Goal: Transaction & Acquisition: Purchase product/service

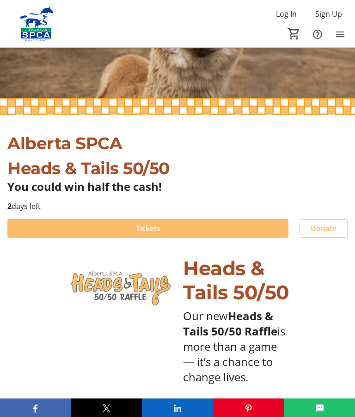
scroll to position [179, 0]
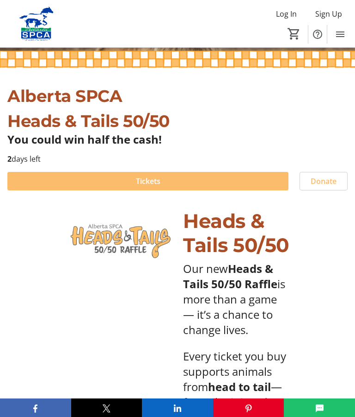
click at [156, 177] on span "Tickets" at bounding box center [148, 180] width 25 height 11
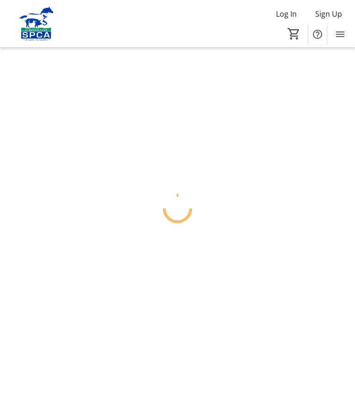
scroll to position [38, 0]
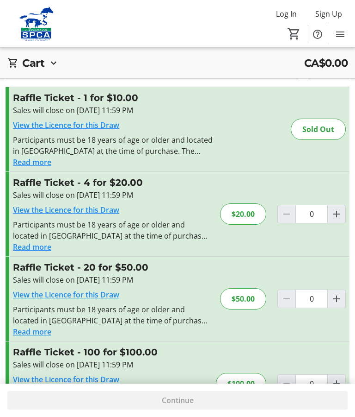
click at [342, 216] on mat-icon "Increment by one" at bounding box center [336, 213] width 11 height 11
type input "1"
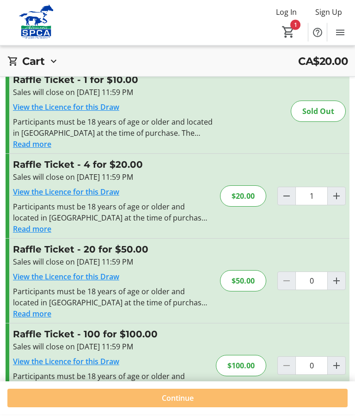
scroll to position [53, 0]
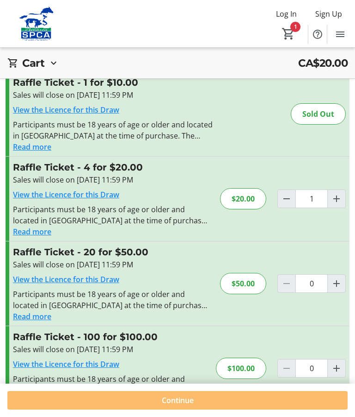
click at [190, 405] on span "Continue" at bounding box center [178, 399] width 32 height 11
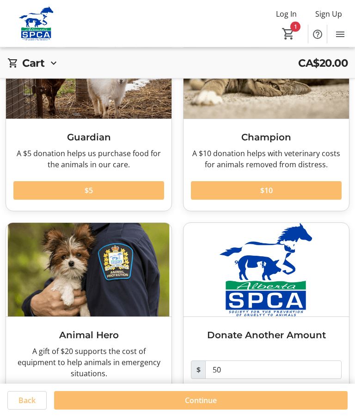
scroll to position [97, 0]
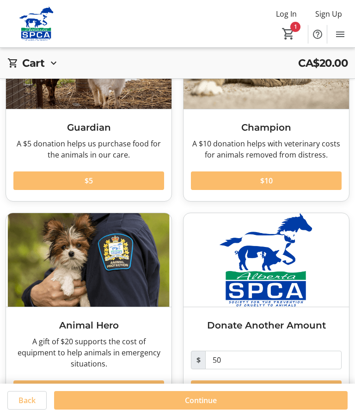
click at [206, 405] on span "Continue" at bounding box center [201, 399] width 32 height 11
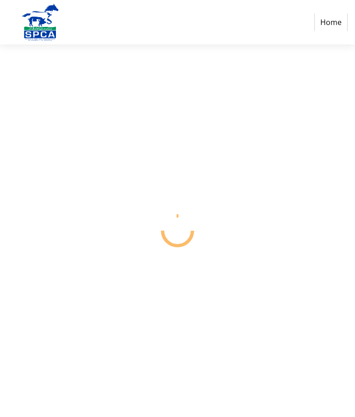
scroll to position [38, 0]
select select "CA"
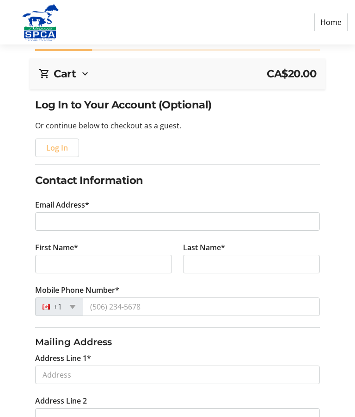
click at [67, 150] on span "Log In" at bounding box center [57, 147] width 22 height 11
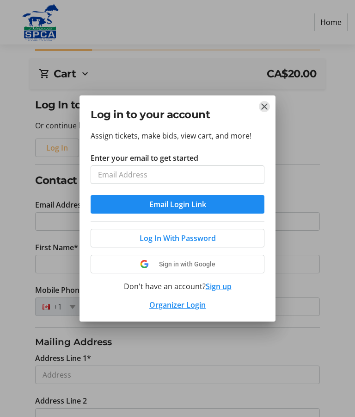
click at [266, 108] on mat-icon "Close" at bounding box center [264, 106] width 11 height 11
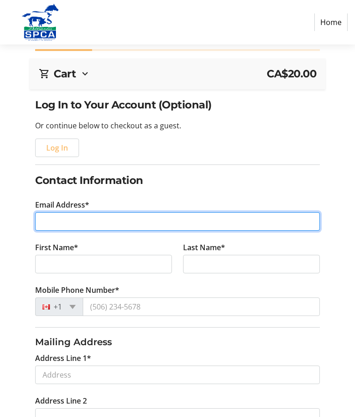
click at [54, 228] on input "Email Address*" at bounding box center [177, 221] width 285 height 19
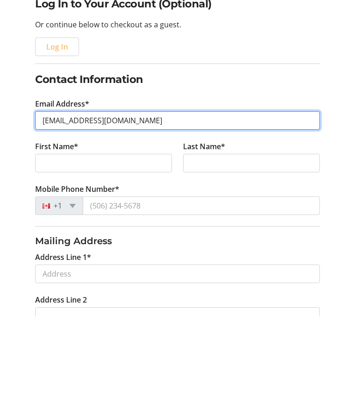
type input "[EMAIL_ADDRESS][DOMAIN_NAME]"
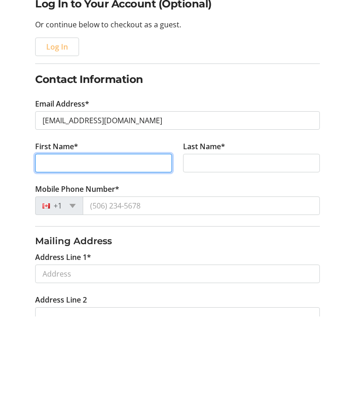
click at [60, 255] on input "First Name*" at bounding box center [103, 264] width 137 height 19
type input "[PERSON_NAME]"
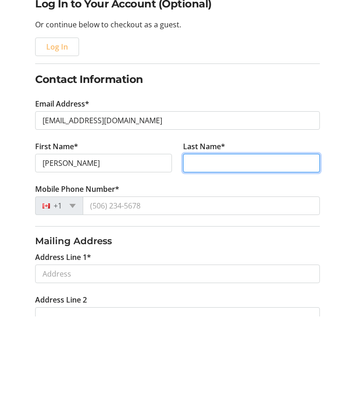
click at [195, 255] on input "Last Name*" at bounding box center [251, 264] width 137 height 19
type input "[PERSON_NAME]"
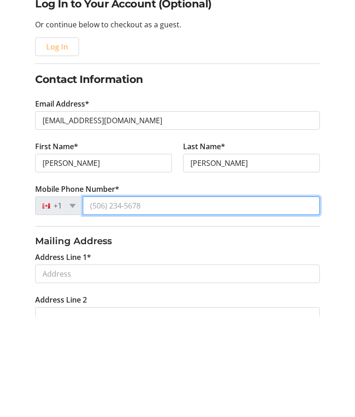
click at [98, 297] on input "Mobile Phone Number*" at bounding box center [201, 306] width 237 height 19
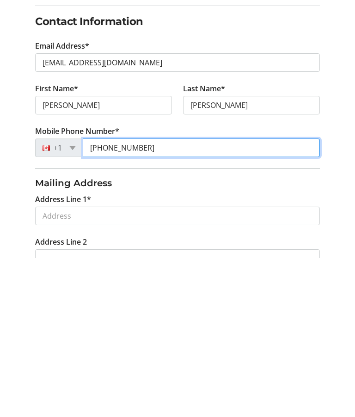
type input "[PHONE_NUMBER]"
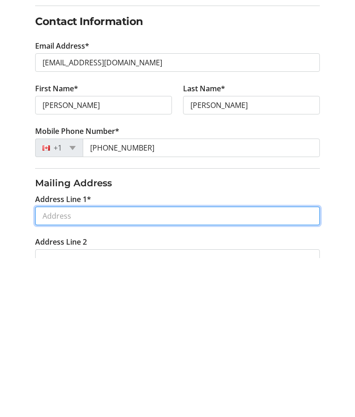
click at [54, 365] on input "Address Line 1*" at bounding box center [177, 374] width 285 height 19
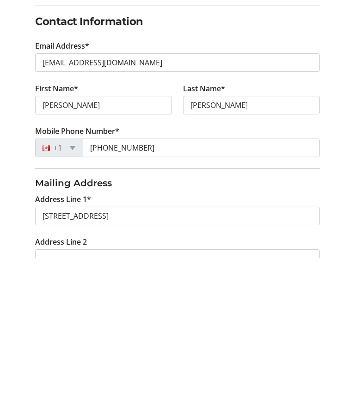
scroll to position [197, 0]
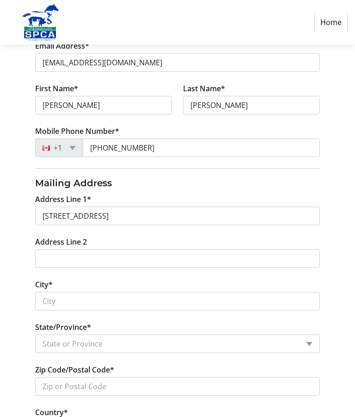
type input "[STREET_ADDRESS]"
type input "Westlock"
select select "AB"
type input "T7P 1B5"
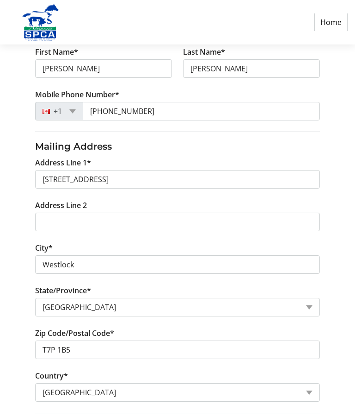
scroll to position [297, 0]
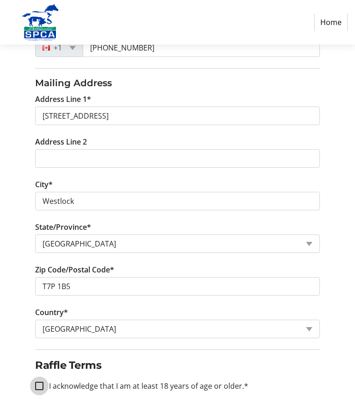
click at [43, 388] on input "I acknowledge that I am at least 18 years of age or older.*" at bounding box center [39, 385] width 8 height 8
checkbox input "true"
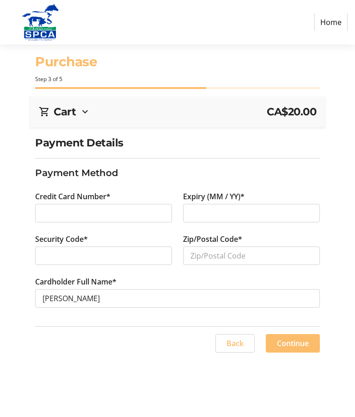
click at [51, 204] on div at bounding box center [103, 213] width 137 height 19
click at [54, 246] on div at bounding box center [103, 255] width 137 height 19
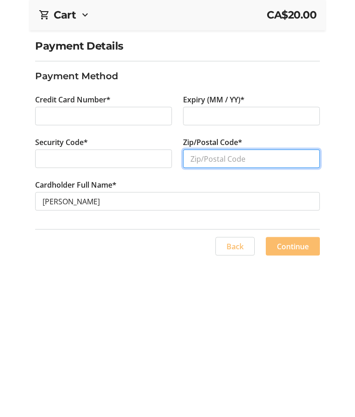
click at [198, 246] on input "Zip/Postal Code*" at bounding box center [251, 255] width 137 height 19
type input "T7P 1B5"
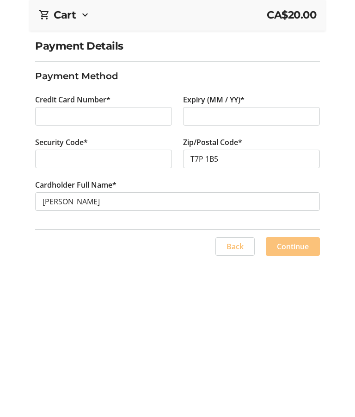
click at [289, 332] on span at bounding box center [293, 343] width 54 height 22
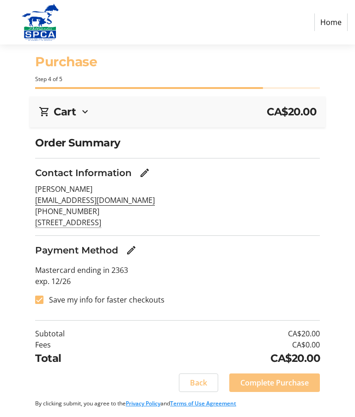
click at [274, 377] on span "Complete Purchase" at bounding box center [275, 382] width 69 height 11
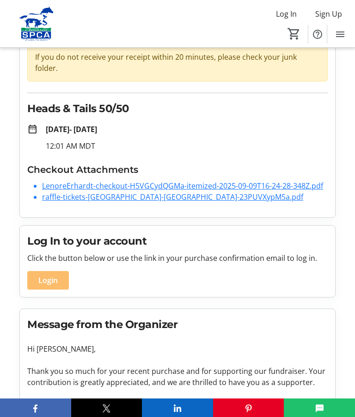
scroll to position [56, 0]
